Goal: Information Seeking & Learning: Learn about a topic

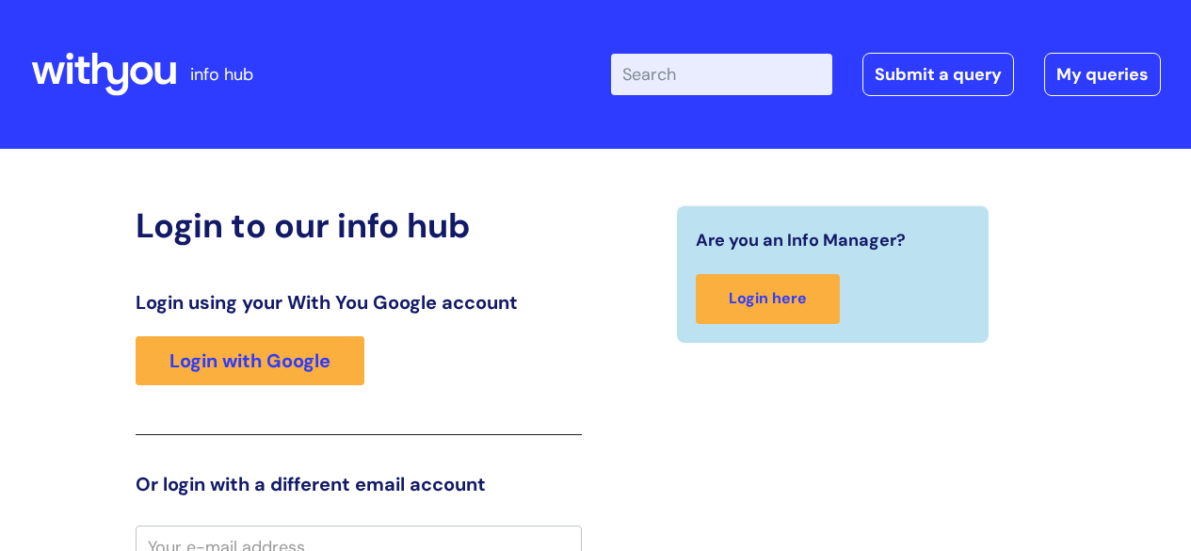
scroll to position [17, 0]
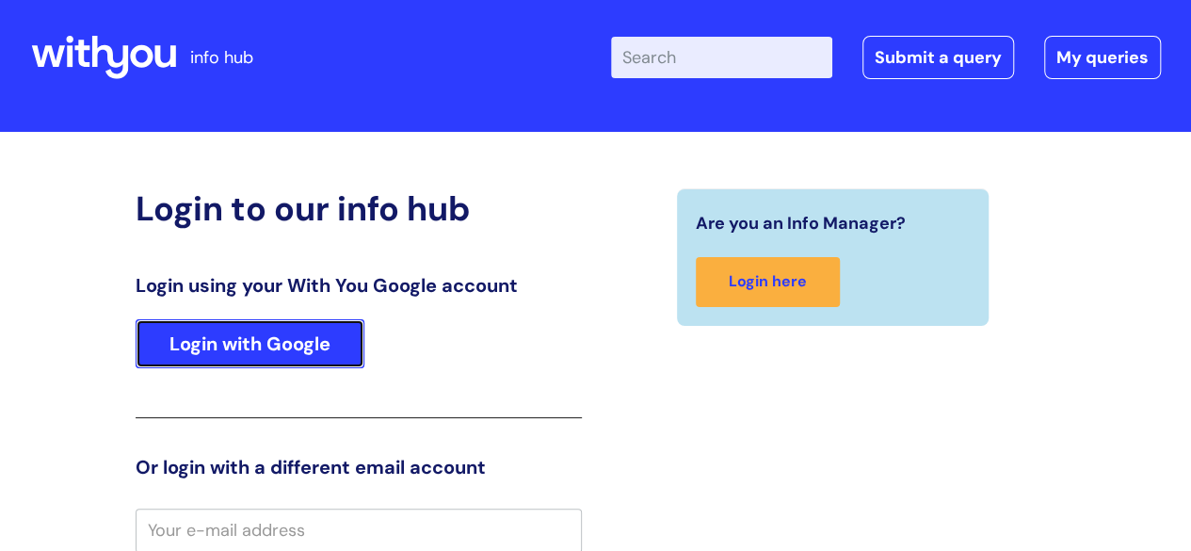
click at [297, 350] on link "Login with Google" at bounding box center [250, 343] width 229 height 49
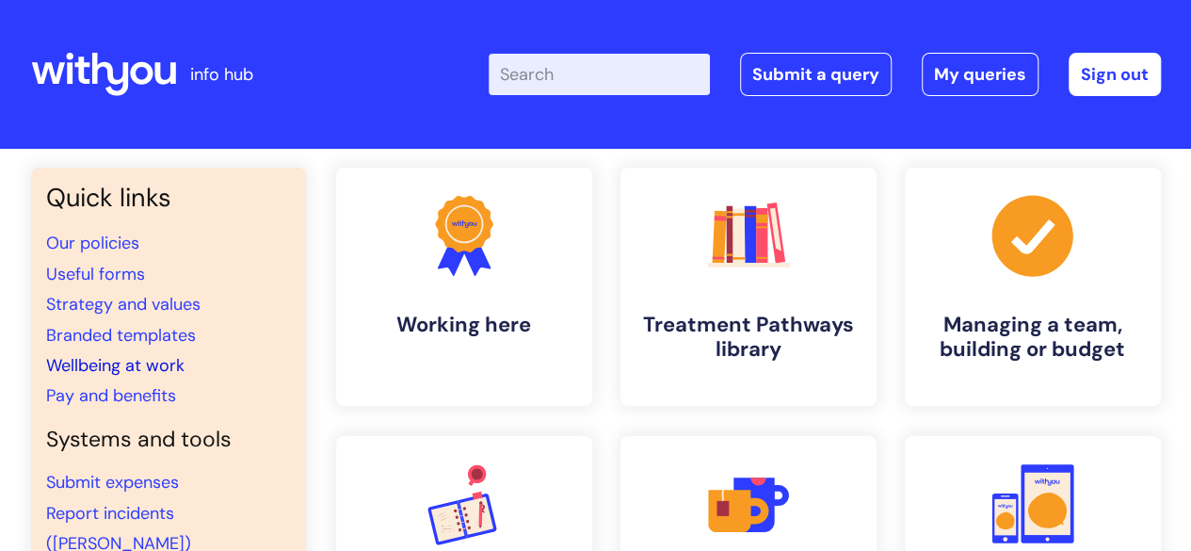
click at [166, 367] on link "Wellbeing at work" at bounding box center [115, 365] width 138 height 23
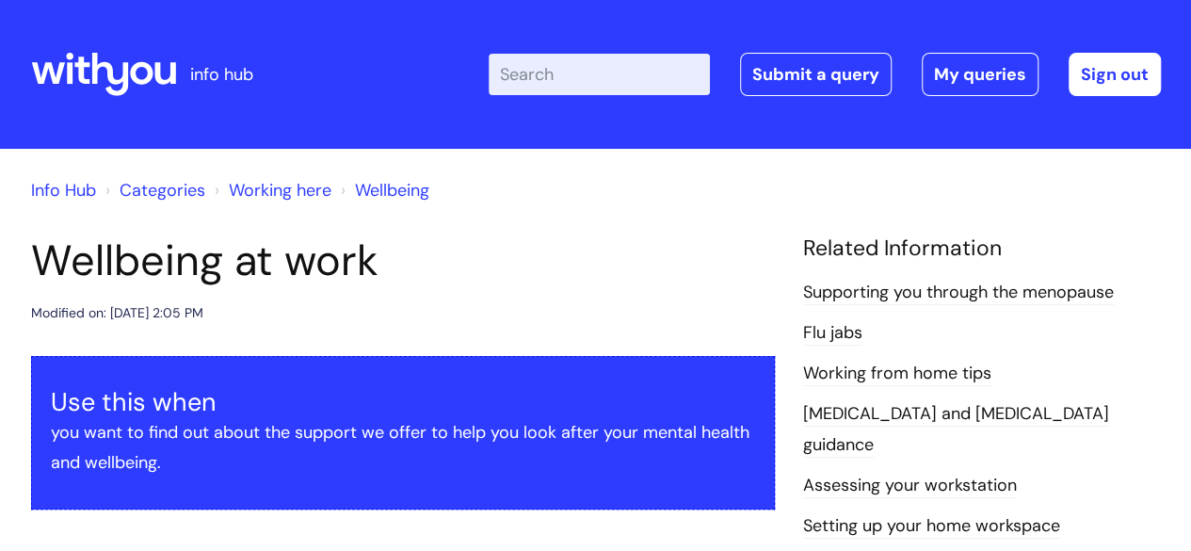
scroll to position [482, 0]
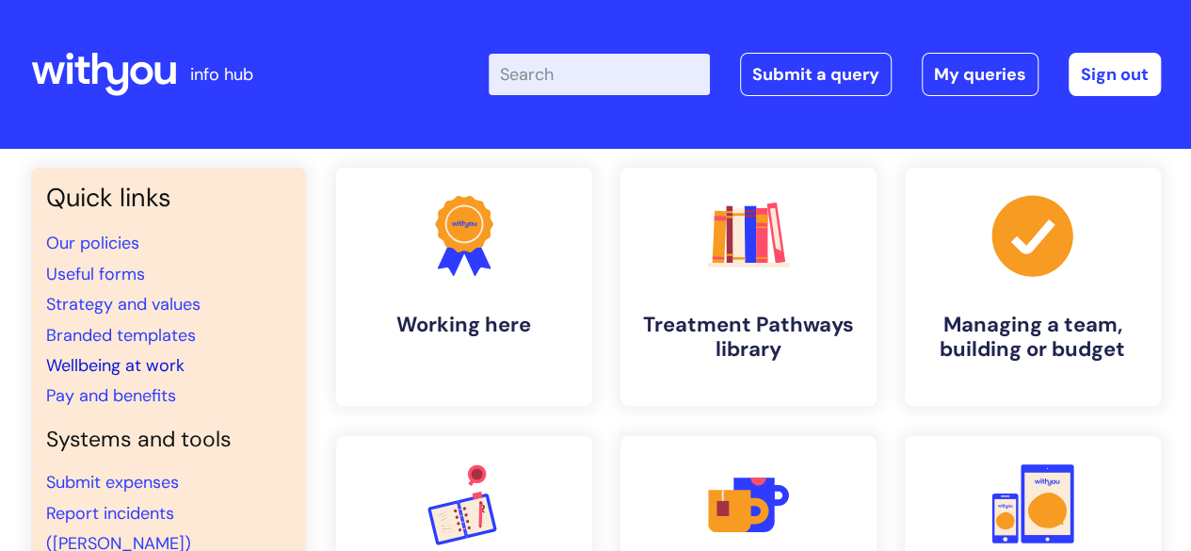
click at [124, 362] on link "Wellbeing at work" at bounding box center [115, 365] width 138 height 23
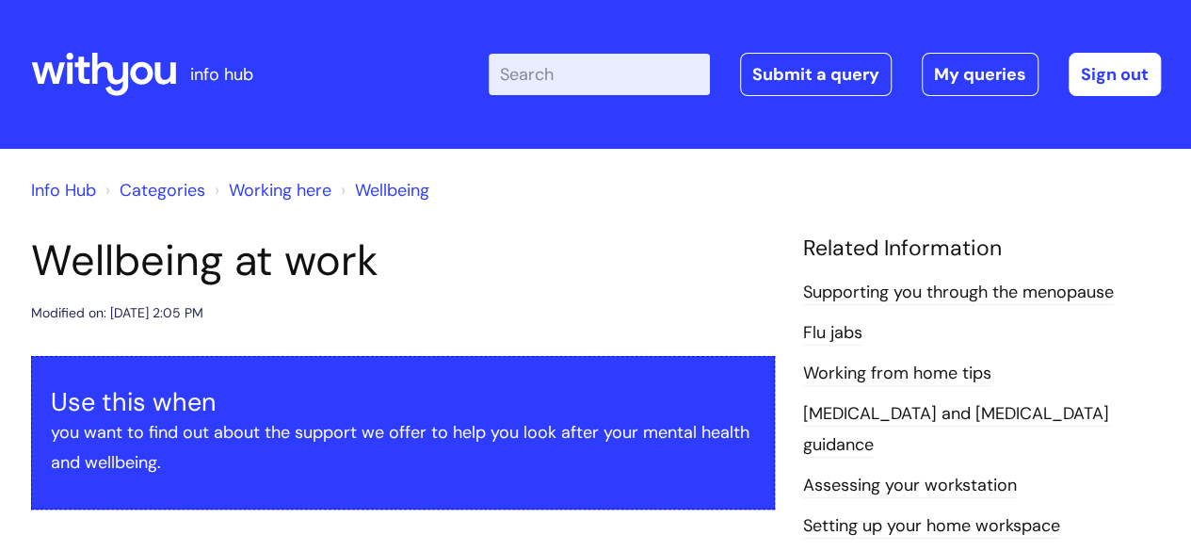
click at [730, 358] on div "Use this when you want to find out about the support we offer to help you look …" at bounding box center [403, 432] width 744 height 153
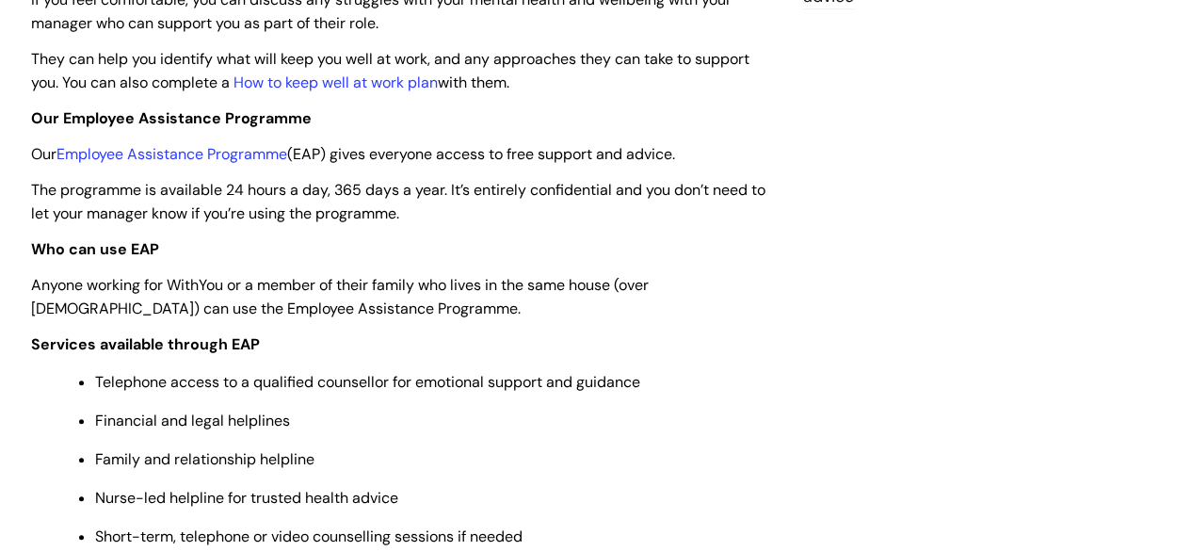
scroll to position [158, 0]
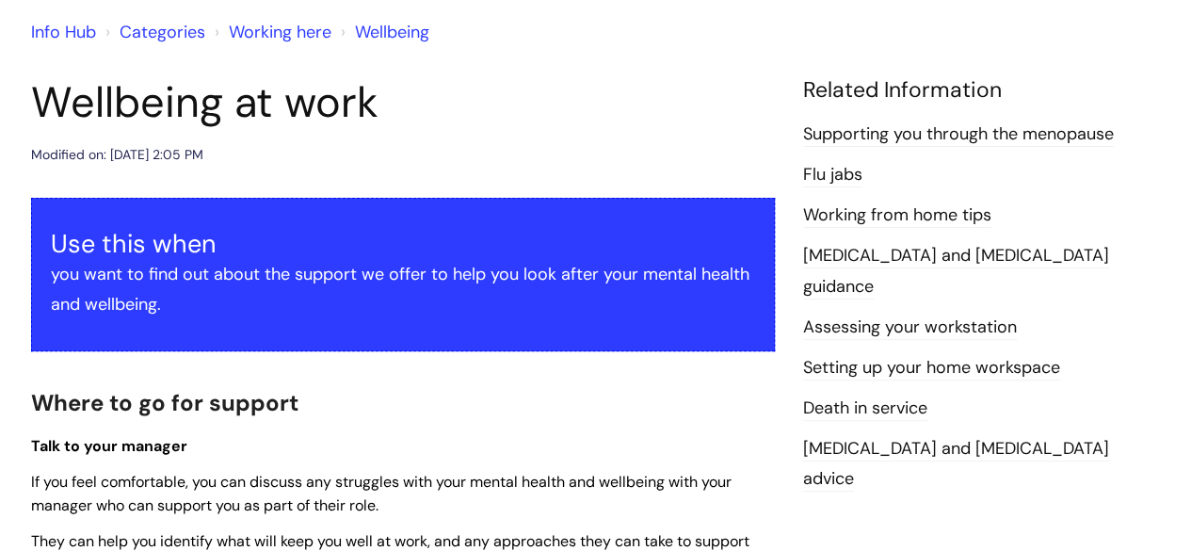
click at [70, 27] on link "Info Hub" at bounding box center [63, 32] width 65 height 23
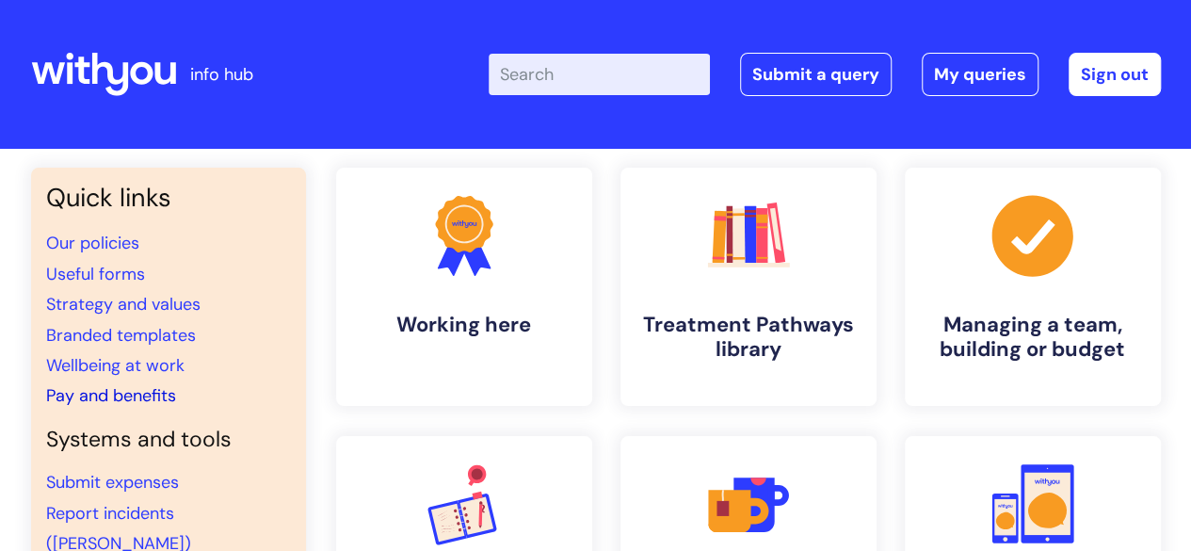
click at [144, 396] on link "Pay and benefits" at bounding box center [111, 395] width 130 height 23
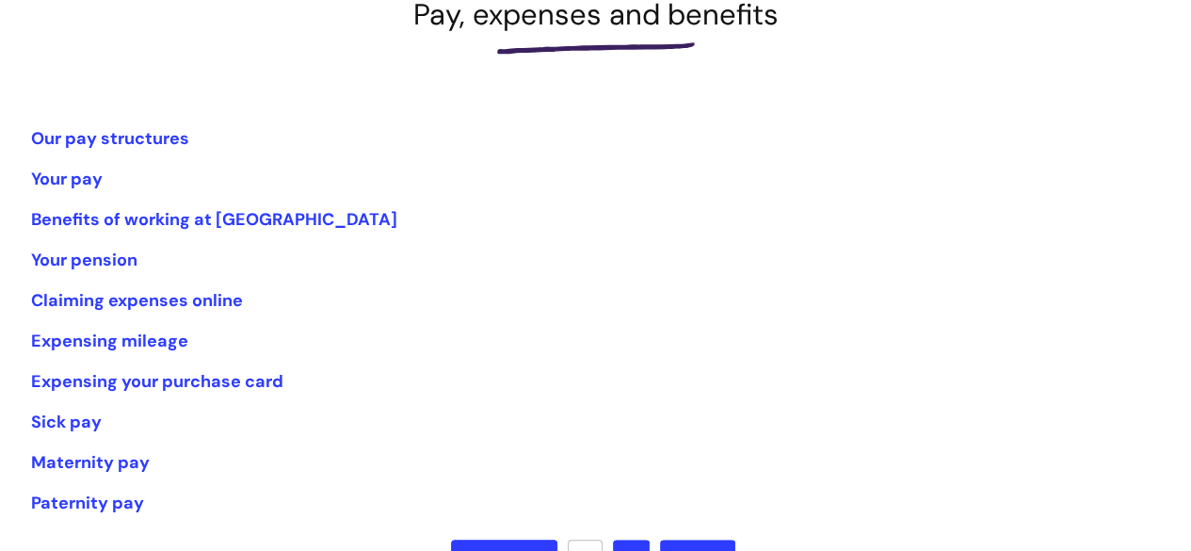
scroll to position [301, 0]
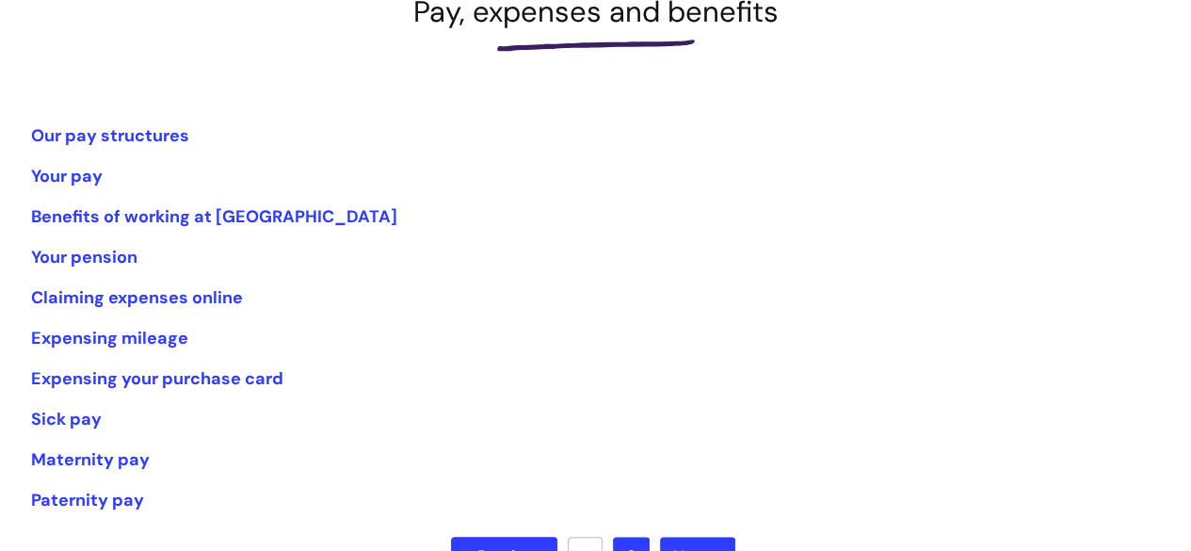
click at [696, 542] on link "Next »" at bounding box center [697, 556] width 75 height 41
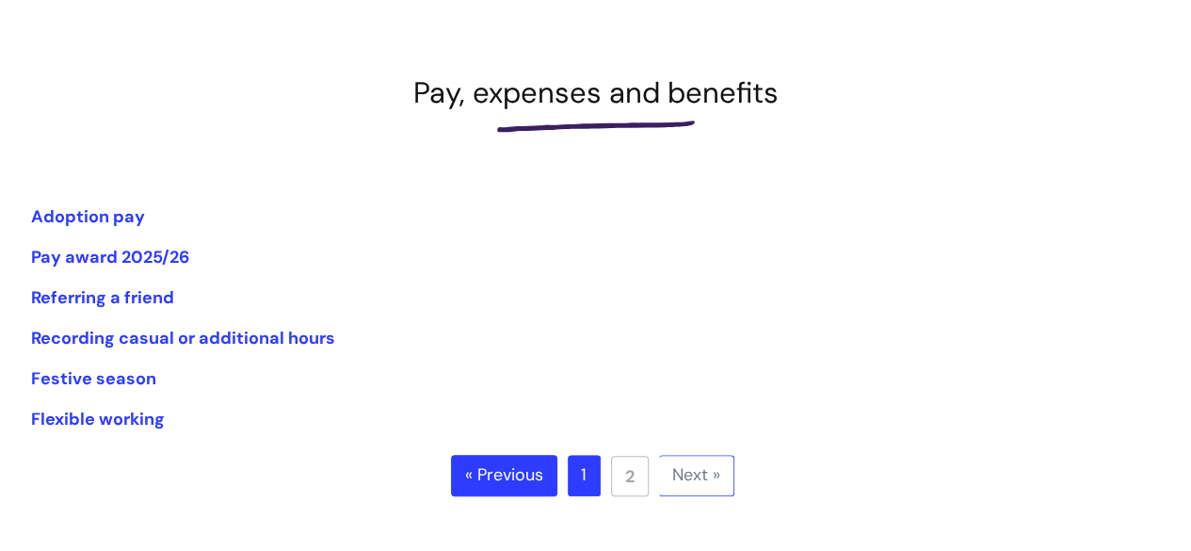
scroll to position [226, 0]
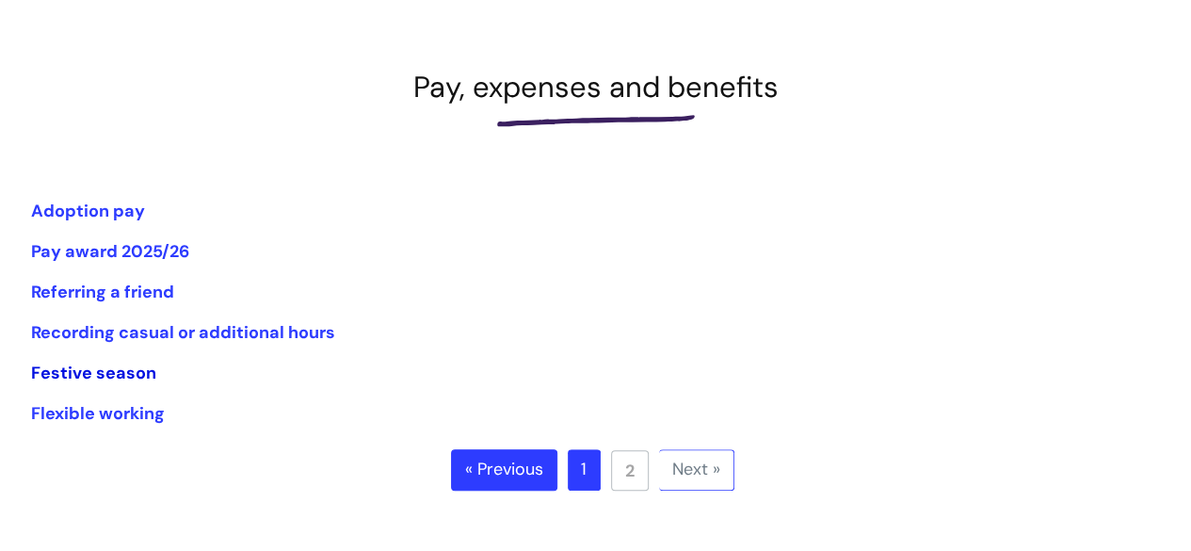
click at [140, 376] on link "Festive season" at bounding box center [93, 372] width 125 height 23
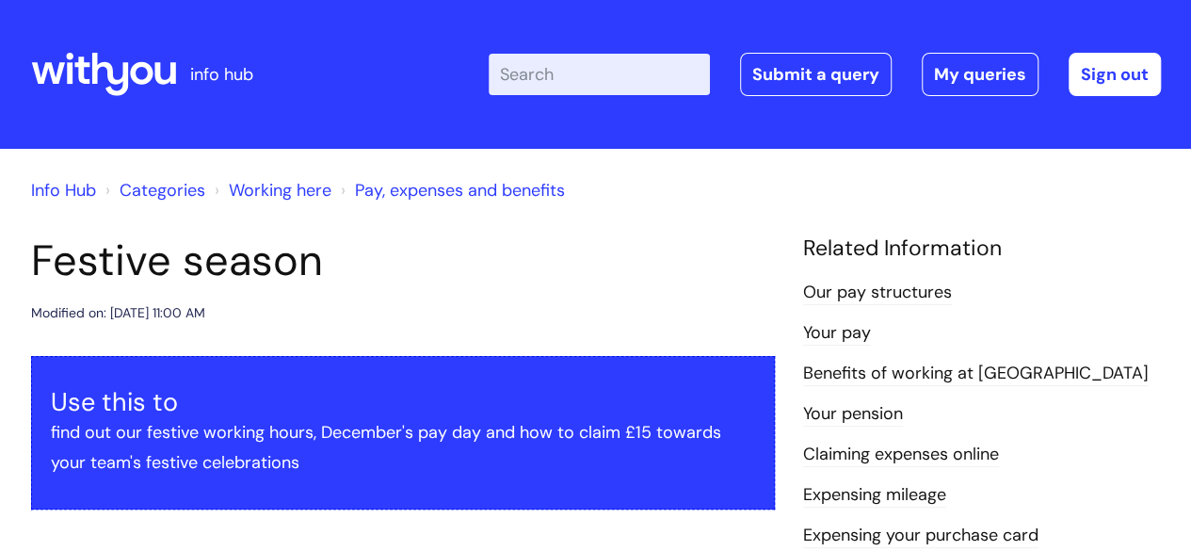
click at [853, 376] on link "Benefits of working at [GEOGRAPHIC_DATA]" at bounding box center [975, 373] width 345 height 24
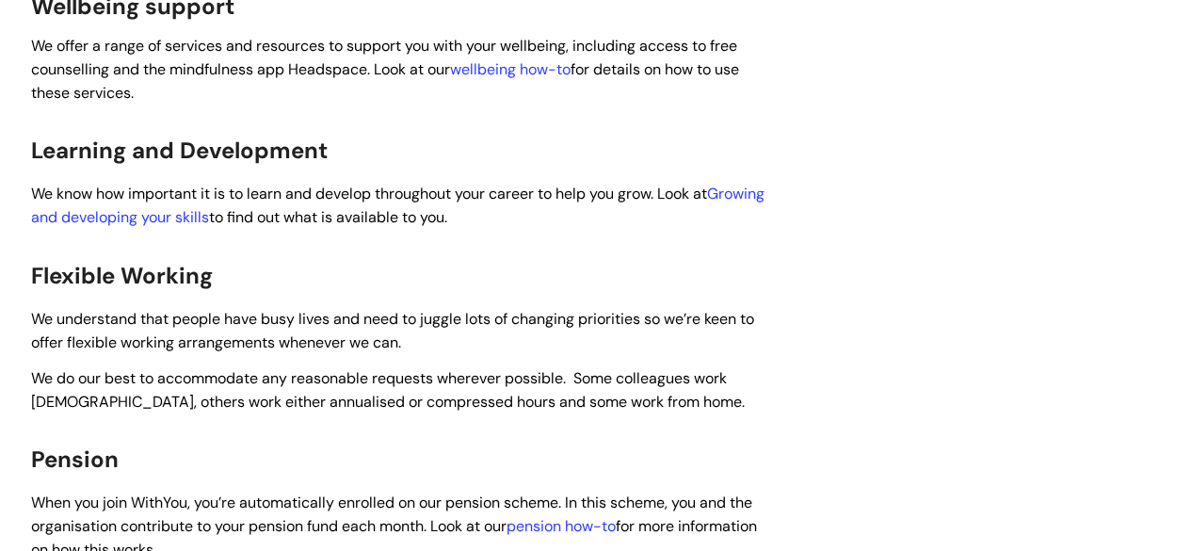
scroll to position [866, 0]
